Goal: Transaction & Acquisition: Purchase product/service

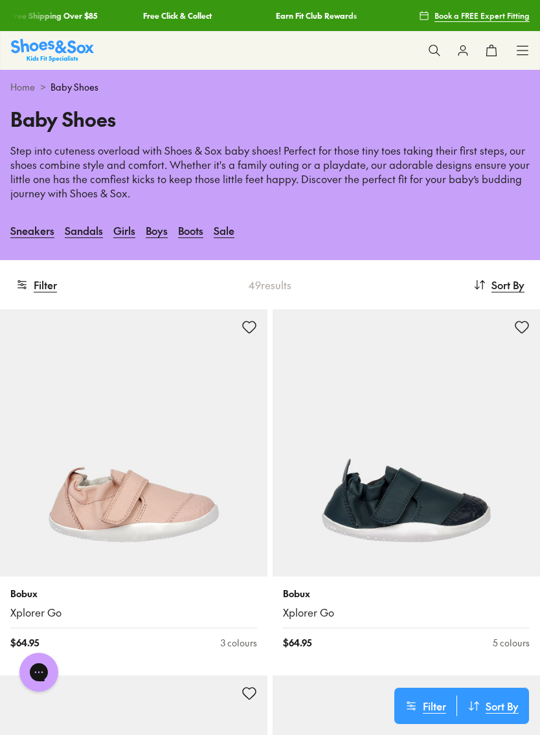
click at [333, 185] on p "Step into cuteness overload with Shoes & Sox baby shoes! Perfect for those tiny…" at bounding box center [269, 172] width 519 height 57
click at [162, 232] on link "Boys" at bounding box center [157, 230] width 22 height 28
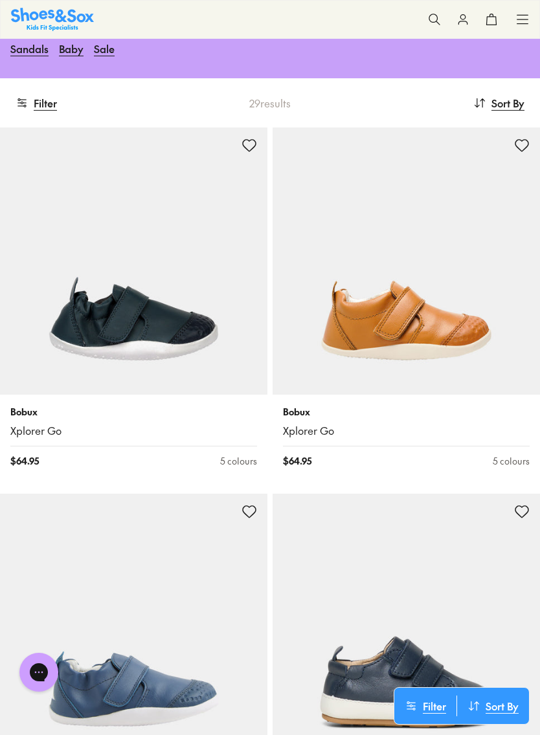
scroll to position [151, 0]
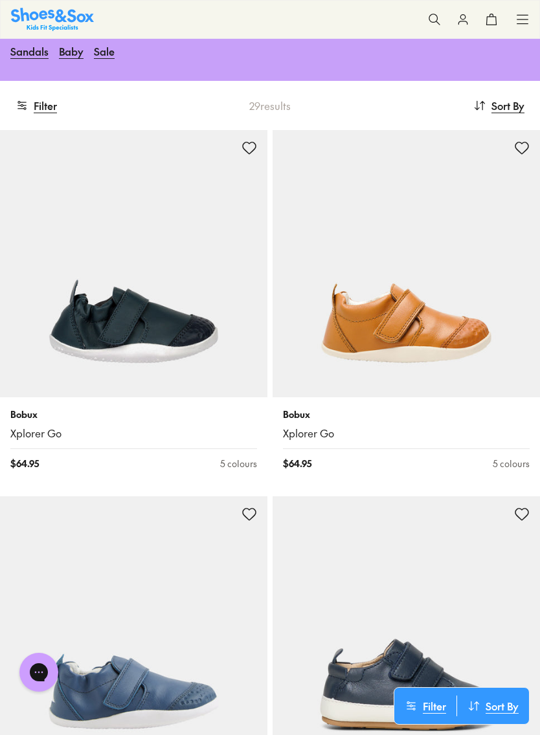
click at [443, 235] on img at bounding box center [405, 263] width 267 height 267
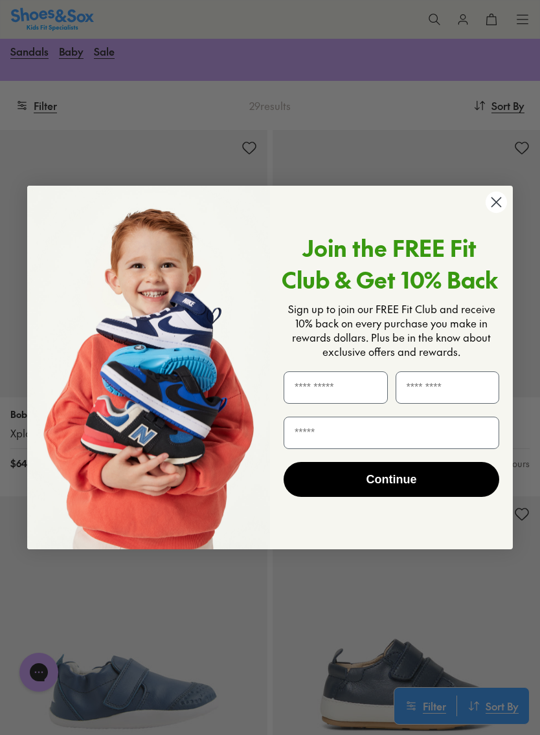
click at [500, 210] on circle "Close dialog" at bounding box center [495, 202] width 21 height 21
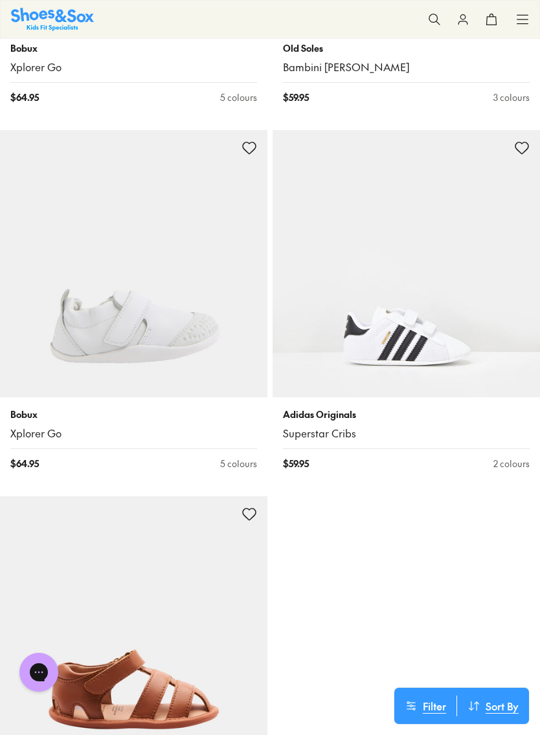
scroll to position [881, 0]
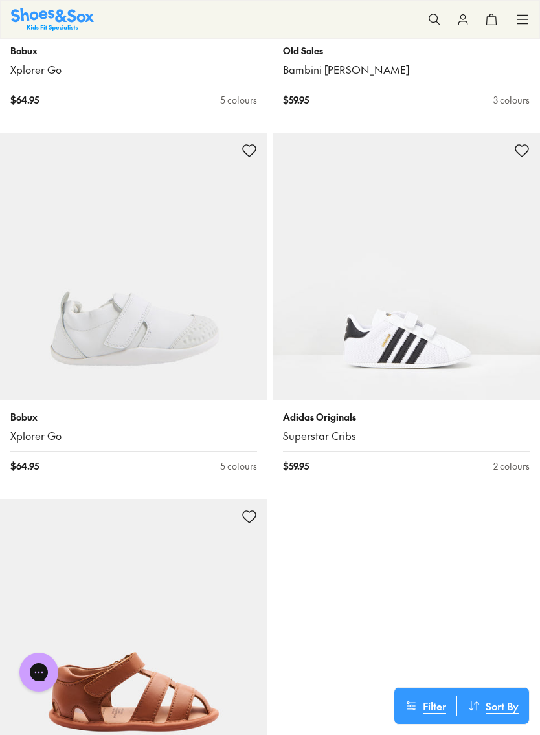
click at [417, 286] on img at bounding box center [405, 266] width 267 height 267
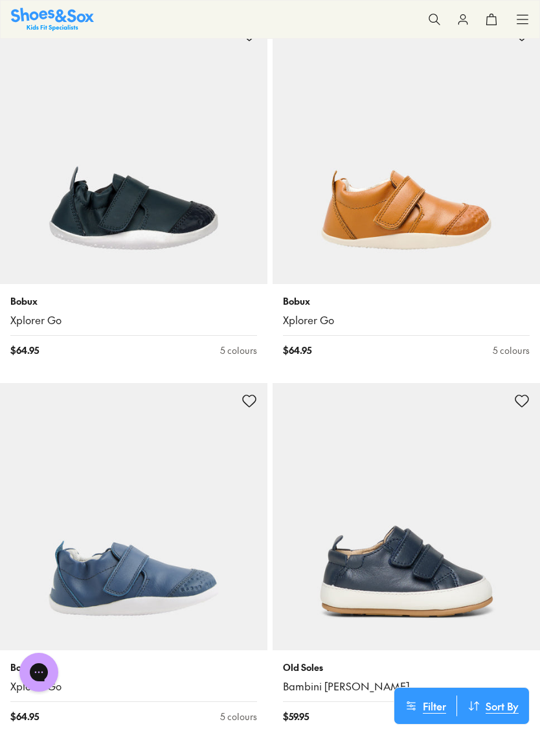
scroll to position [190, 0]
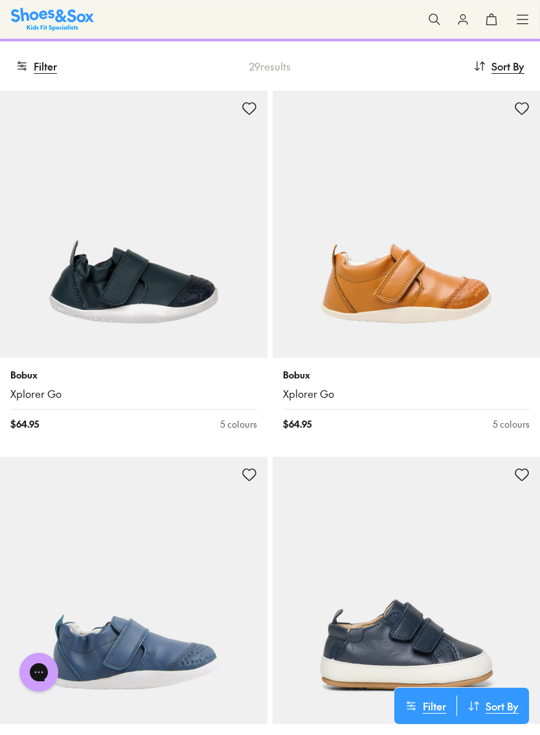
click at [410, 347] on img at bounding box center [405, 224] width 267 height 267
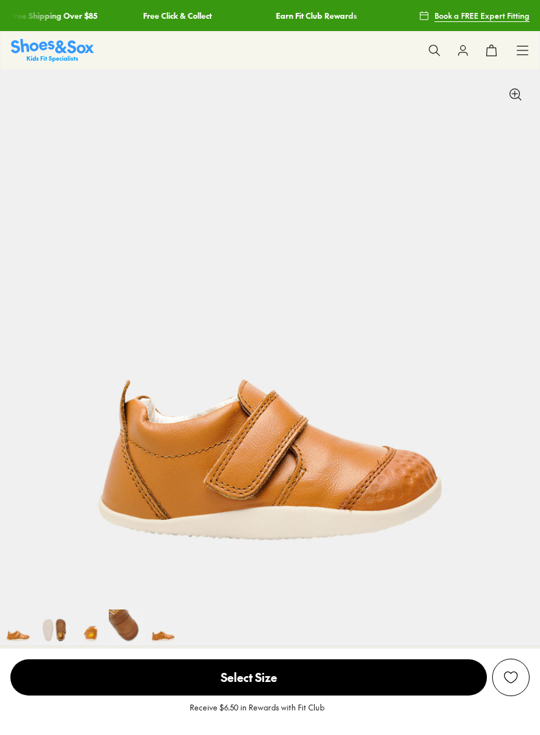
select select "*"
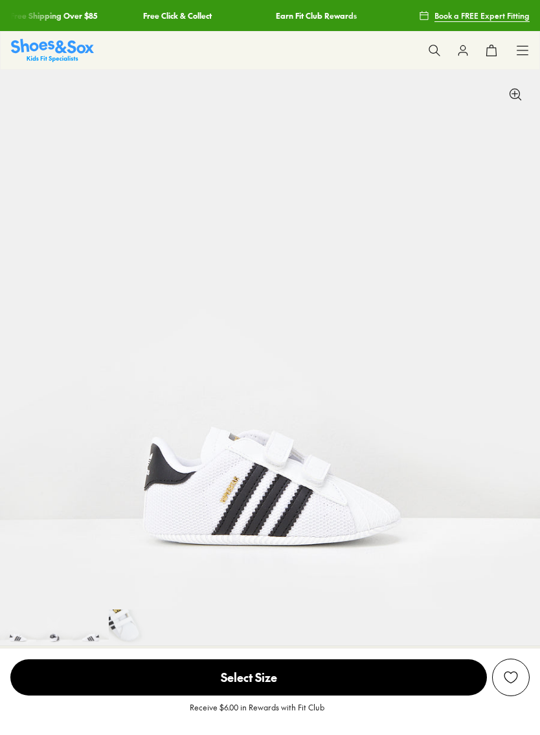
select select "*"
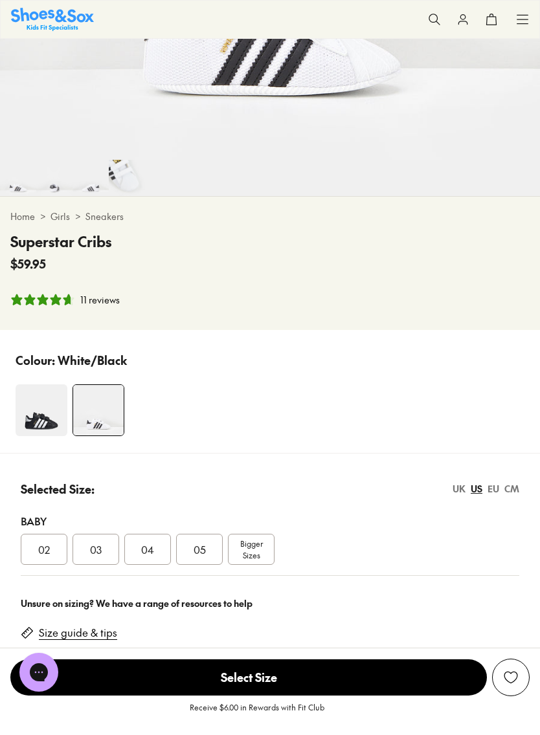
scroll to position [450, 0]
click at [105, 548] on div "03" at bounding box center [95, 548] width 47 height 31
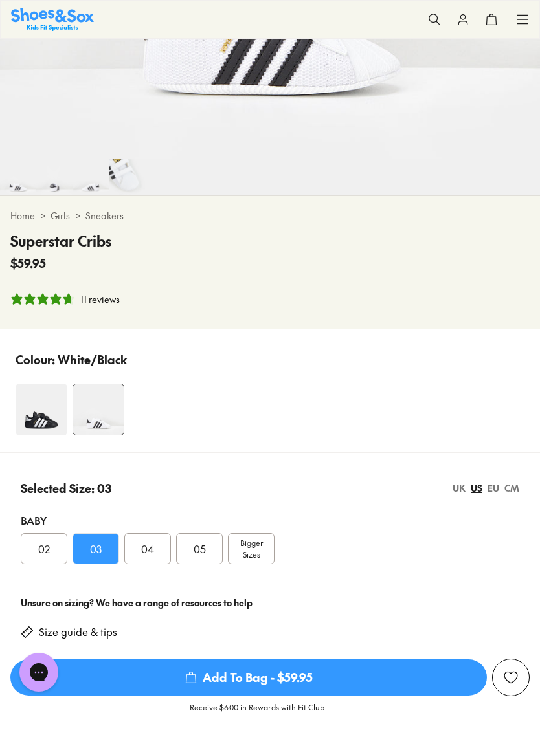
click at [463, 492] on div "UK" at bounding box center [458, 488] width 13 height 14
click at [158, 556] on div "03" at bounding box center [147, 548] width 47 height 31
click at [495, 491] on div "EU" at bounding box center [493, 488] width 12 height 14
click at [199, 558] on div "20" at bounding box center [199, 548] width 47 height 31
click at [474, 494] on div "US" at bounding box center [476, 488] width 12 height 14
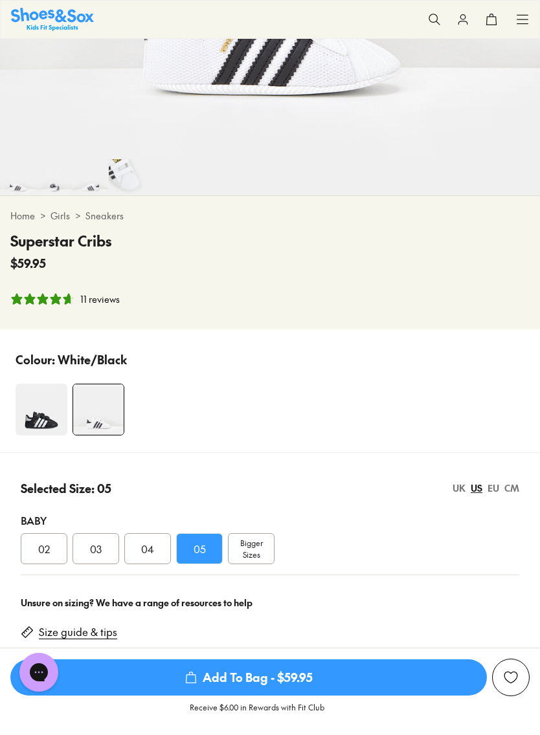
click at [453, 489] on div "UK" at bounding box center [458, 488] width 13 height 14
click at [494, 490] on div "EU" at bounding box center [493, 488] width 12 height 14
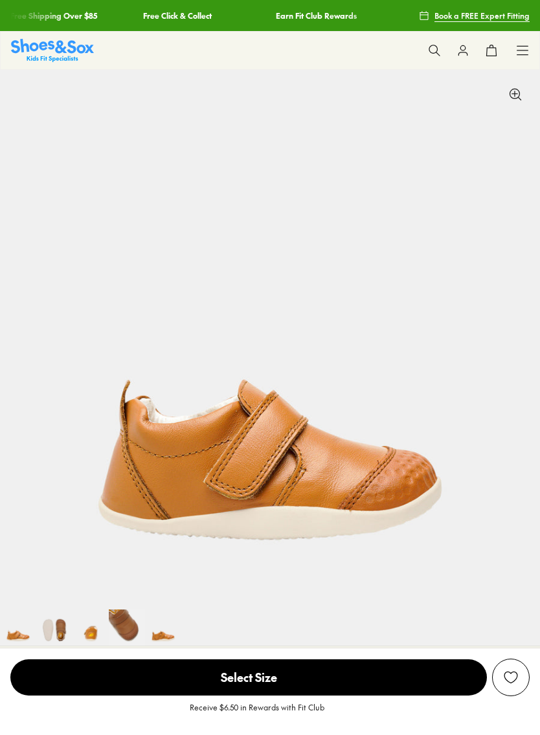
select select "*"
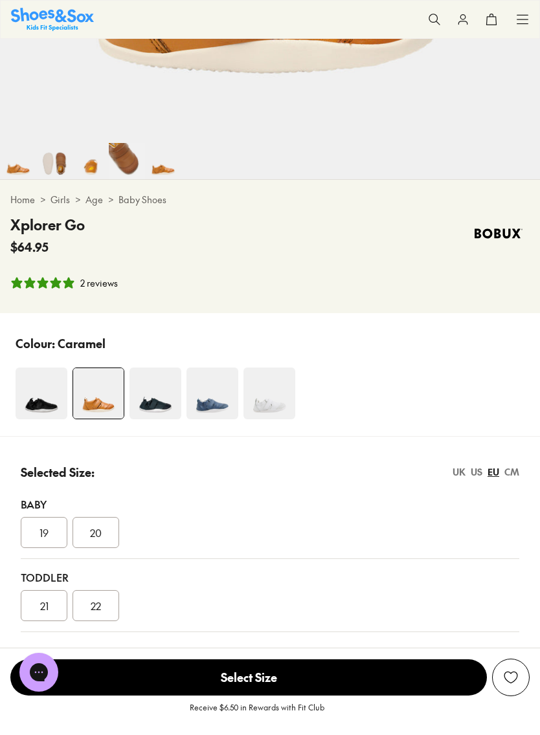
click at [153, 380] on img at bounding box center [155, 394] width 52 height 52
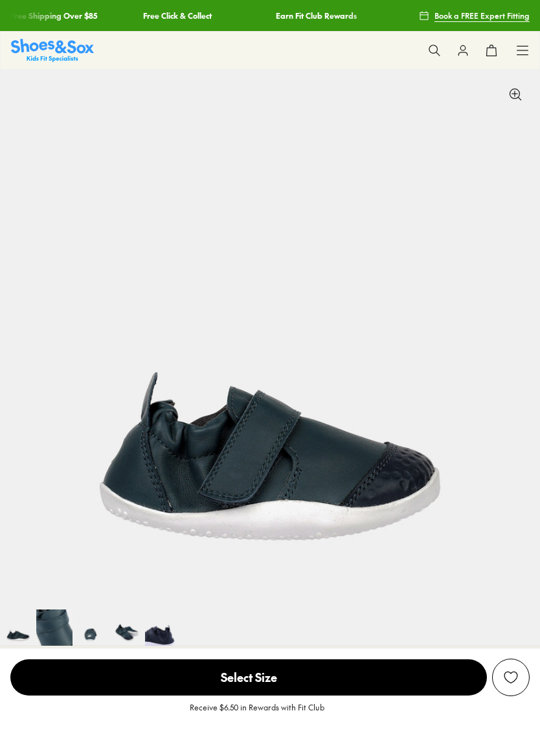
select select "*"
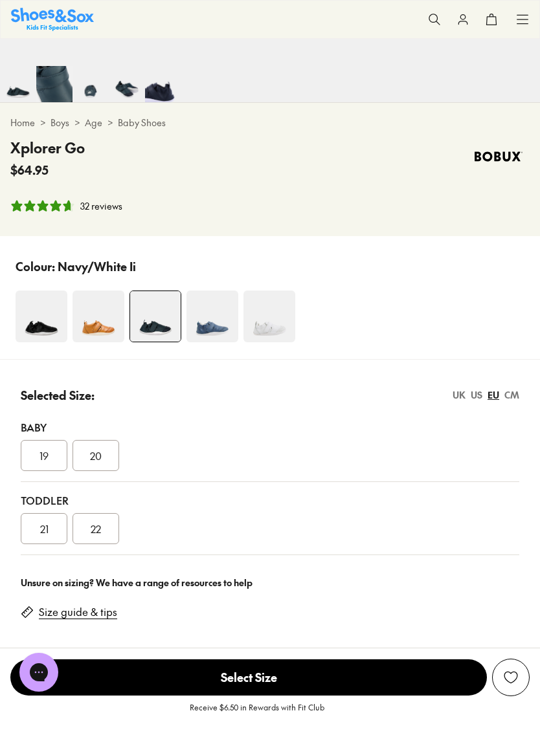
click at [102, 313] on img at bounding box center [98, 317] width 52 height 52
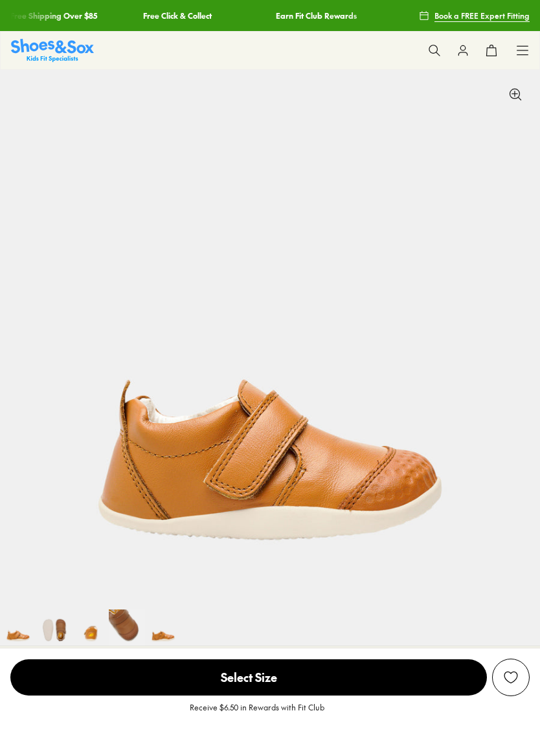
select select "*"
